Goal: Task Accomplishment & Management: Manage account settings

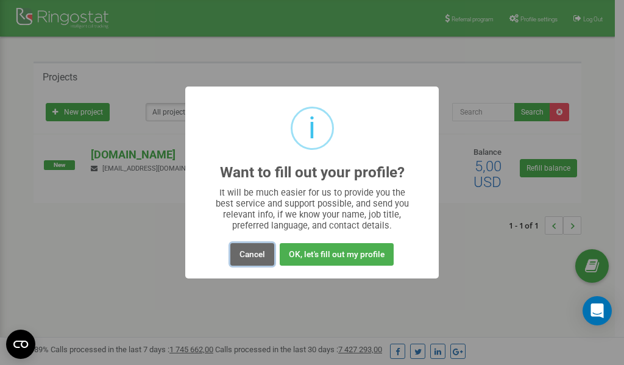
click at [257, 256] on button "Cancel" at bounding box center [253, 254] width 44 height 23
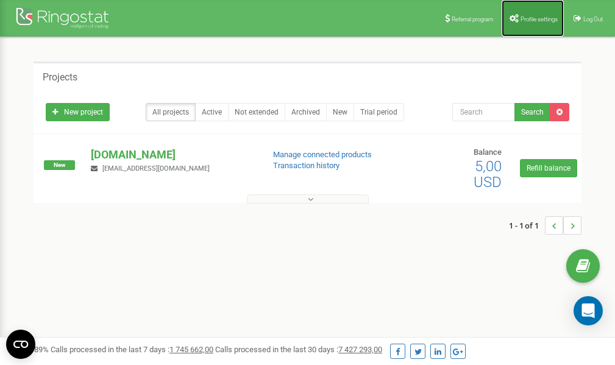
click at [520, 12] on link "Profile settings" at bounding box center [533, 18] width 62 height 37
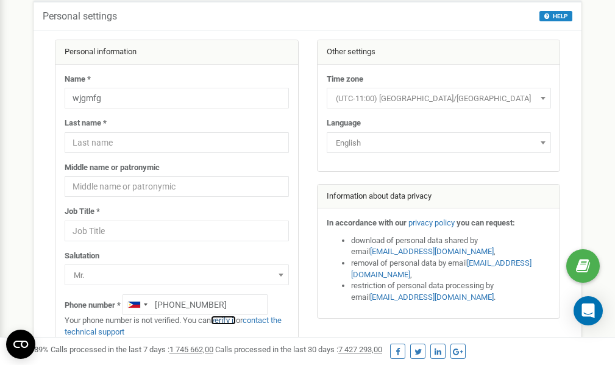
click at [230, 321] on link "verify it" at bounding box center [223, 320] width 25 height 9
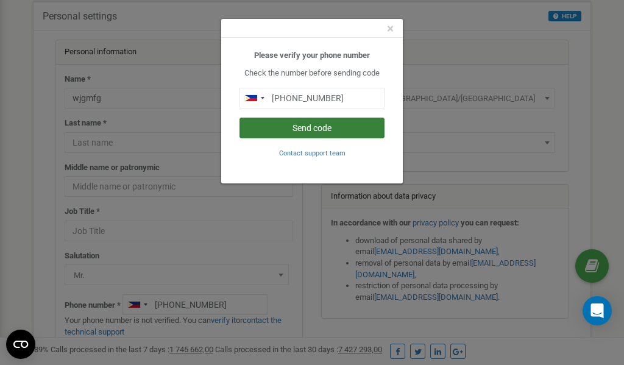
click at [327, 129] on button "Send code" at bounding box center [312, 128] width 145 height 21
